Goal: Find specific page/section: Find specific page/section

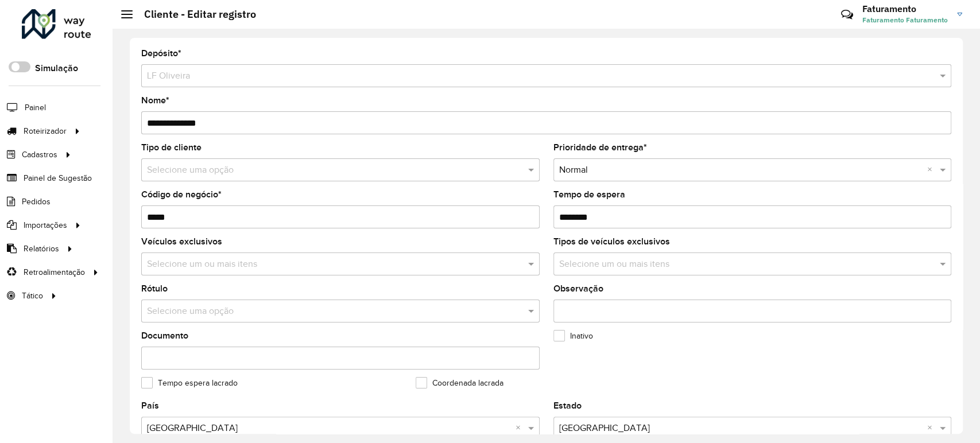
scroll to position [411, 0]
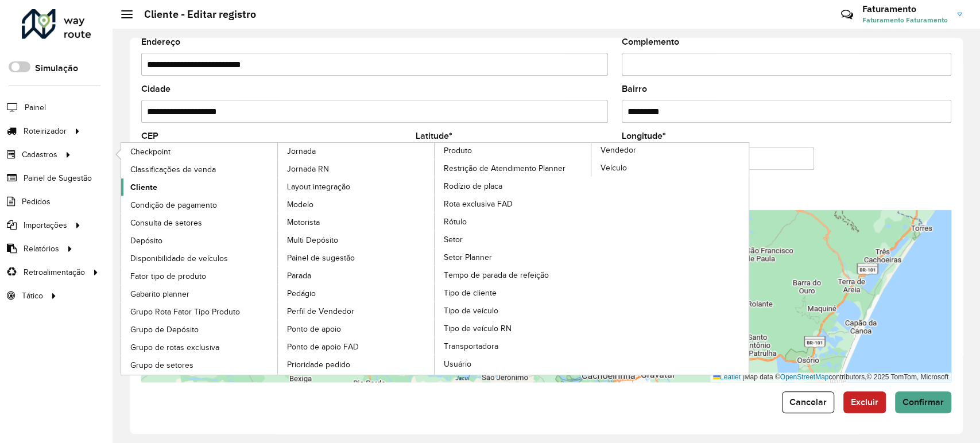
click at [173, 179] on link "Cliente" at bounding box center [199, 187] width 157 height 17
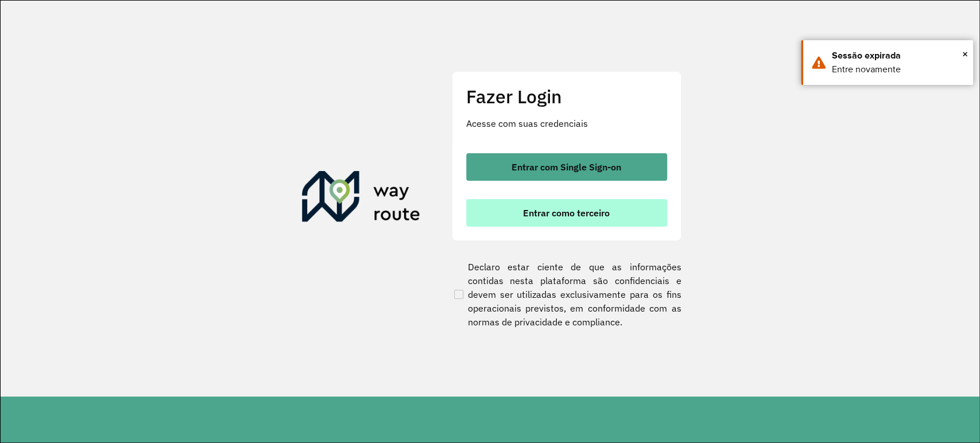
click at [551, 210] on span "Entrar como terceiro" at bounding box center [566, 212] width 87 height 9
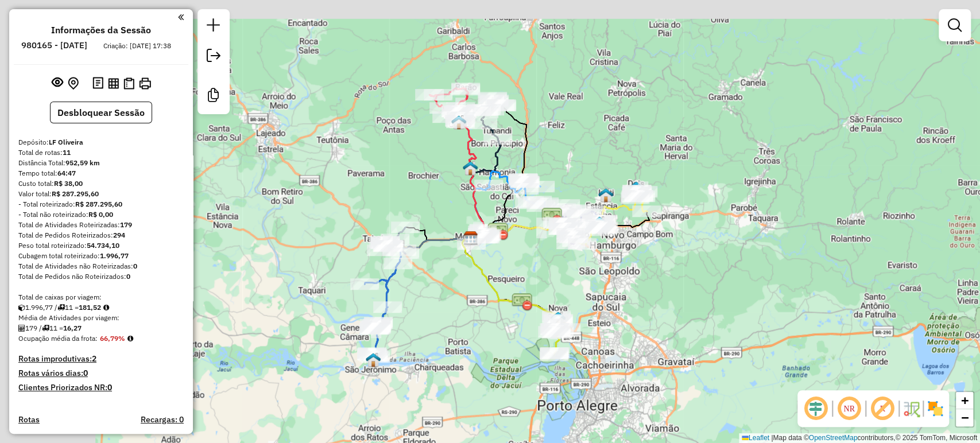
drag, startPoint x: 327, startPoint y: 274, endPoint x: 467, endPoint y: 315, distance: 145.7
click at [467, 315] on div "Janela de atendimento Grade de atendimento Capacidade Transportadoras Veículos …" at bounding box center [490, 221] width 980 height 443
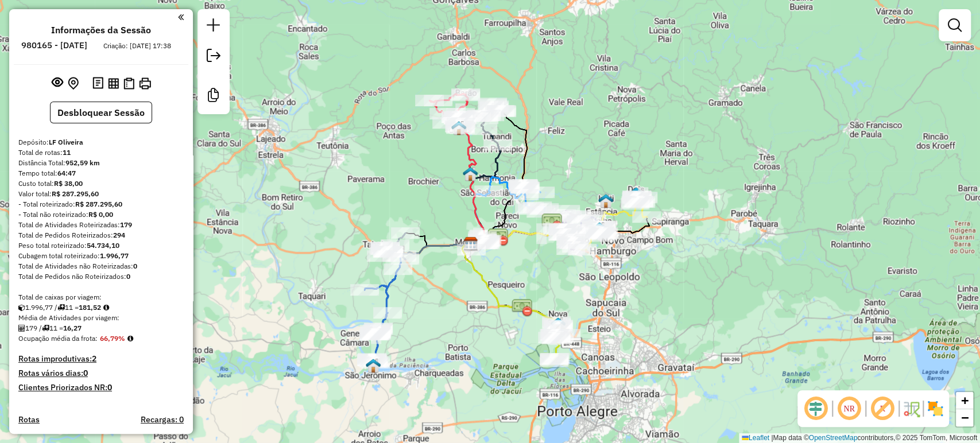
click at [485, 279] on icon at bounding box center [511, 285] width 98 height 82
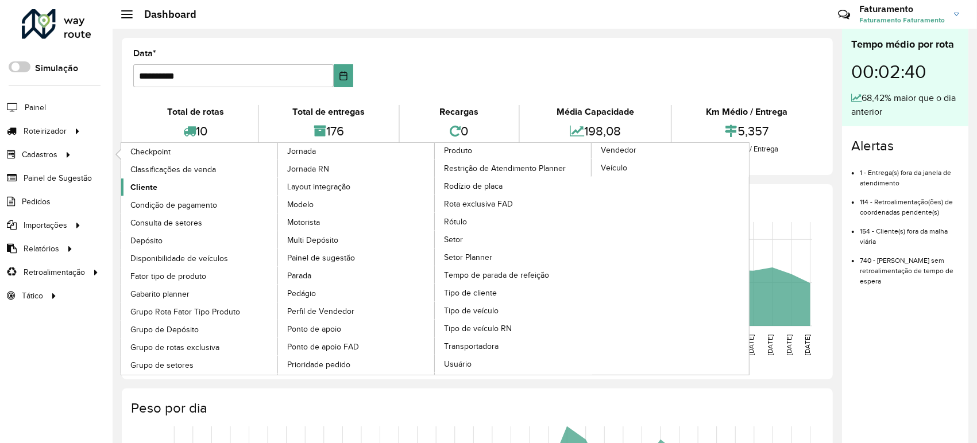
click at [145, 187] on span "Cliente" at bounding box center [143, 187] width 27 height 12
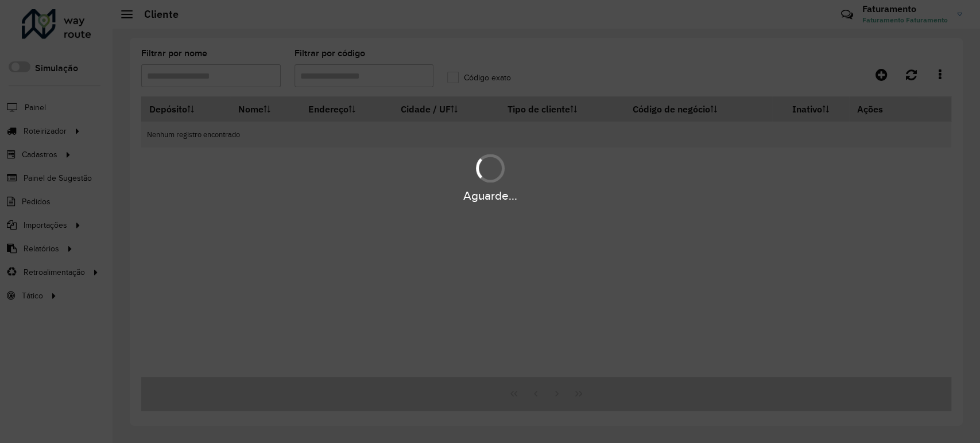
type input "*****"
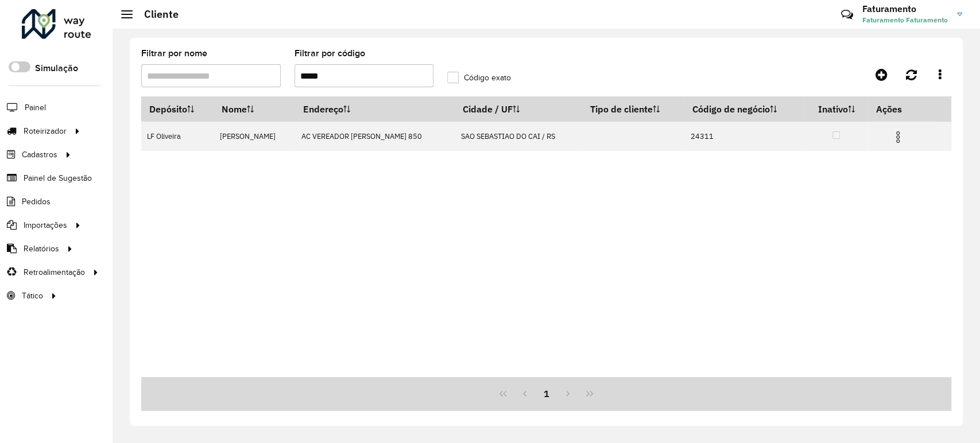
click at [330, 77] on input "*****" at bounding box center [365, 75] width 140 height 23
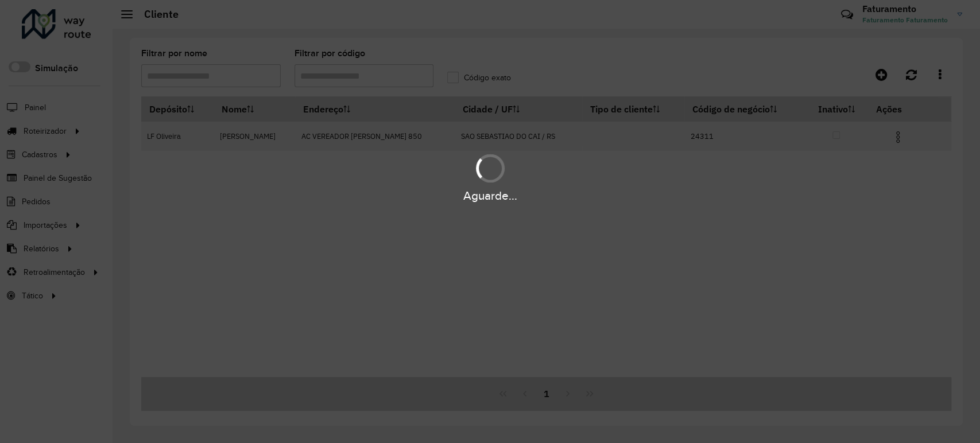
click at [157, 86] on div "Aguarde..." at bounding box center [490, 221] width 980 height 443
click at [161, 81] on div "Aguarde..." at bounding box center [490, 221] width 980 height 443
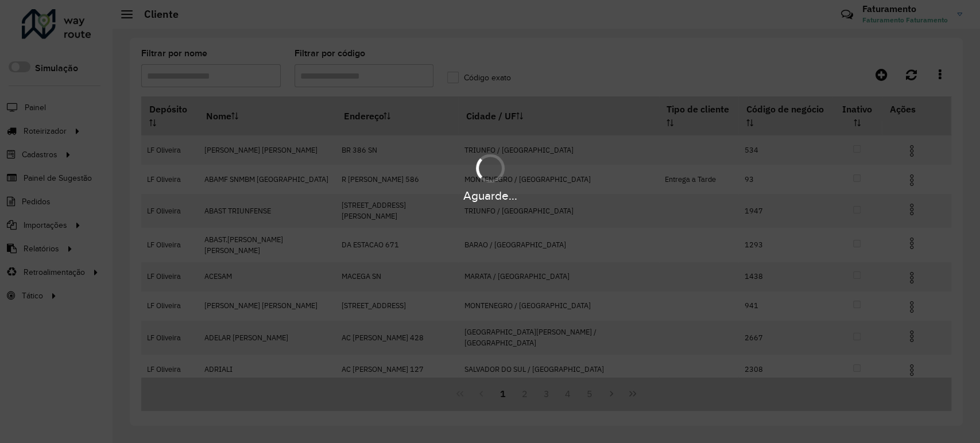
click at [172, 73] on hb-app "Aguarde... Pop-up bloqueado! Seu navegador bloqueou automáticamente a abertura …" at bounding box center [490, 221] width 980 height 443
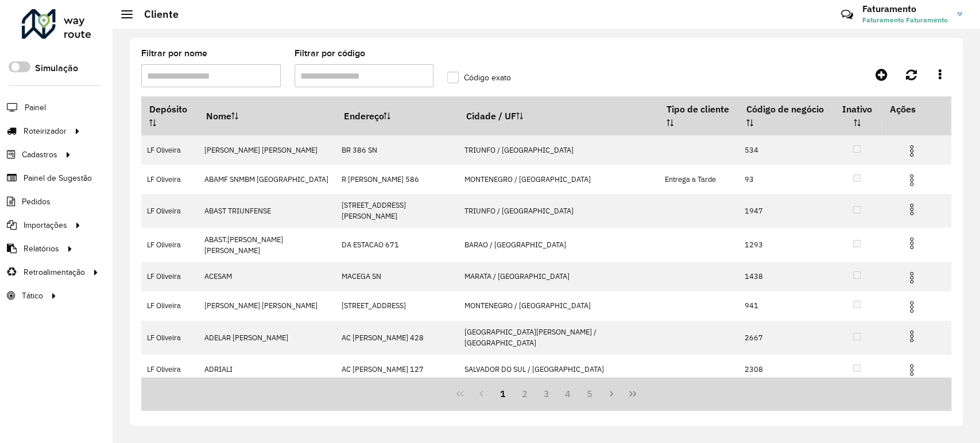
click at [172, 73] on input "Filtrar por nome" at bounding box center [211, 75] width 140 height 23
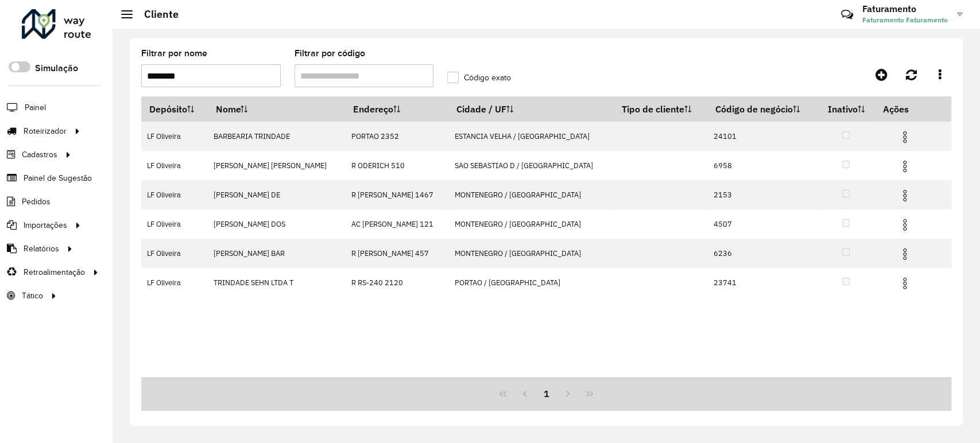
type input "********"
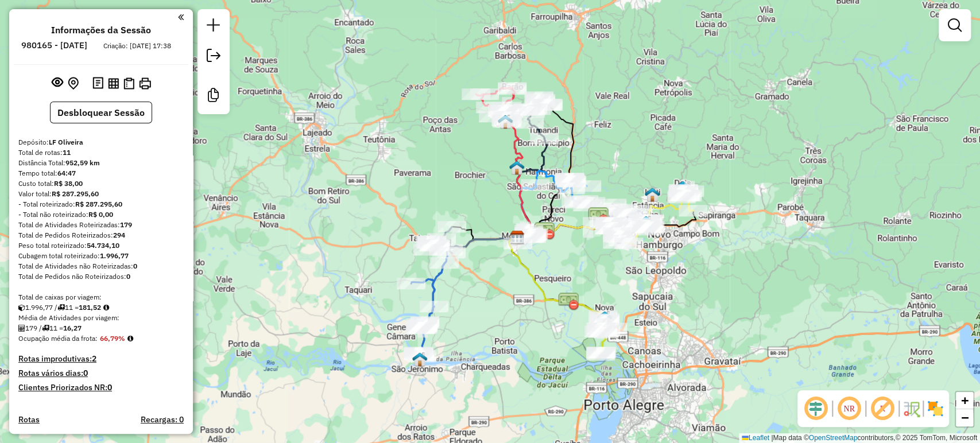
drag, startPoint x: 466, startPoint y: 352, endPoint x: 479, endPoint y: 302, distance: 51.5
click at [479, 302] on div "Janela de atendimento Grade de atendimento Capacidade Transportadoras Veículos …" at bounding box center [490, 221] width 980 height 443
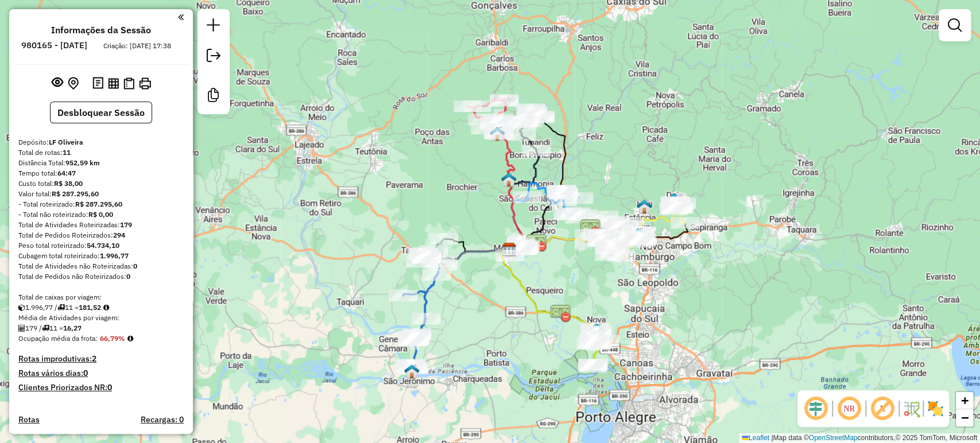
drag, startPoint x: 479, startPoint y: 302, endPoint x: 471, endPoint y: 315, distance: 15.0
click at [471, 315] on div "Janela de atendimento Grade de atendimento Capacidade Transportadoras Veículos …" at bounding box center [490, 221] width 980 height 443
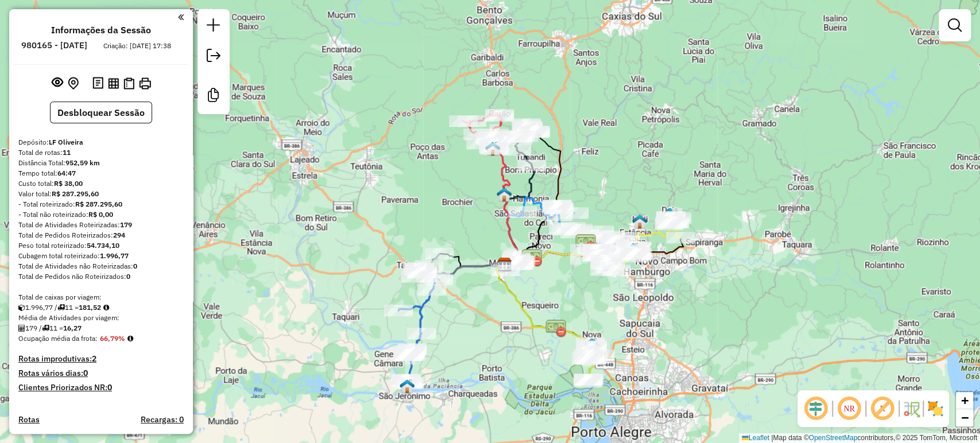
drag, startPoint x: 471, startPoint y: 315, endPoint x: 465, endPoint y: 332, distance: 18.7
click at [465, 332] on div "Janela de atendimento Grade de atendimento Capacidade Transportadoras Veículos …" at bounding box center [490, 221] width 980 height 443
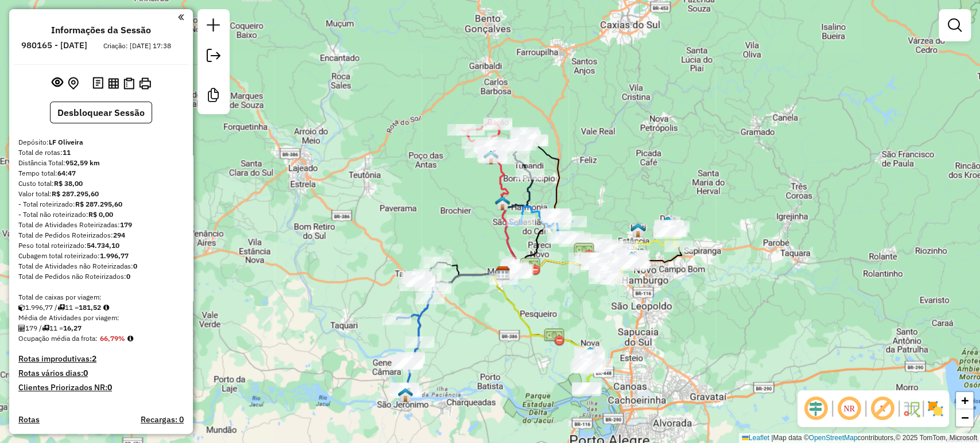
drag, startPoint x: 465, startPoint y: 332, endPoint x: 464, endPoint y: 339, distance: 6.3
click at [464, 339] on div "Janela de atendimento Grade de atendimento Capacidade Transportadoras Veículos …" at bounding box center [490, 221] width 980 height 443
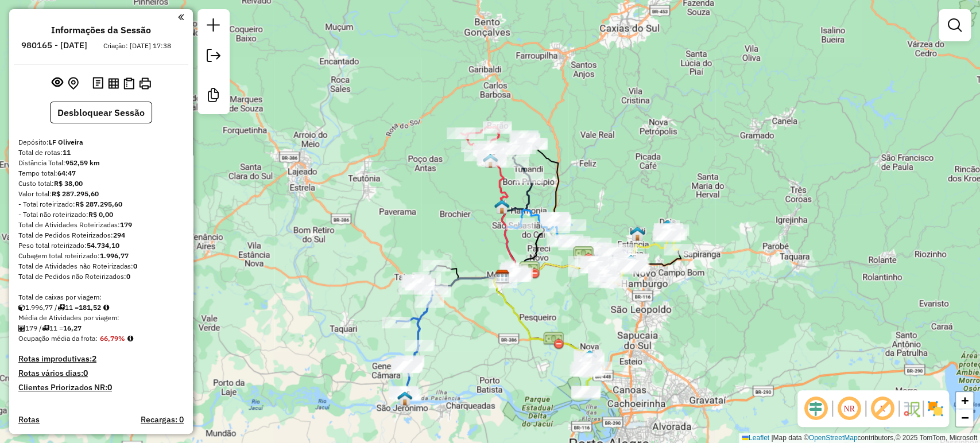
drag, startPoint x: 464, startPoint y: 339, endPoint x: 464, endPoint y: 347, distance: 8.1
click at [464, 347] on div "Janela de atendimento Grade de atendimento Capacidade Transportadoras Veículos …" at bounding box center [490, 221] width 980 height 443
